Goal: Task Accomplishment & Management: Manage account settings

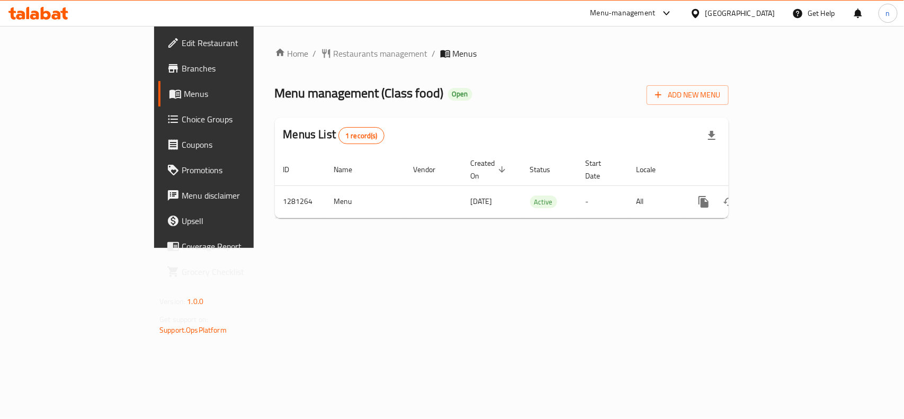
click at [182, 40] on span "Edit Restaurant" at bounding box center [239, 43] width 115 height 13
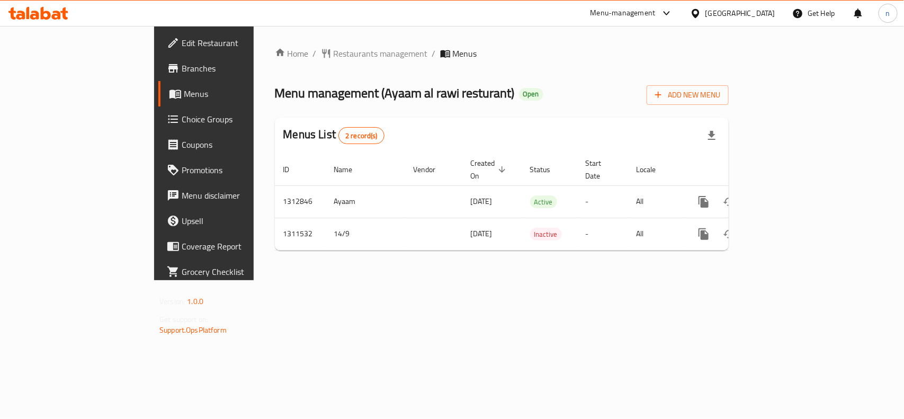
click at [182, 41] on span "Edit Restaurant" at bounding box center [239, 43] width 115 height 13
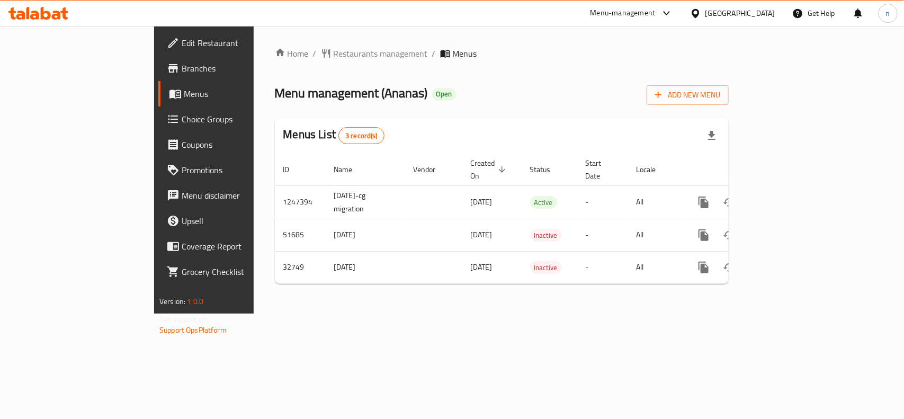
click at [182, 46] on span "Edit Restaurant" at bounding box center [239, 43] width 115 height 13
click at [182, 38] on span "Edit Restaurant" at bounding box center [239, 43] width 115 height 13
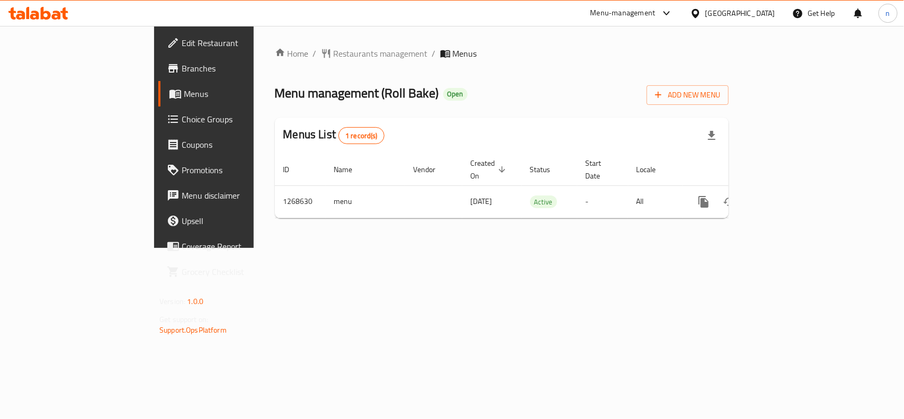
click at [182, 46] on span "Edit Restaurant" at bounding box center [239, 43] width 115 height 13
